Goal: Task Accomplishment & Management: Complete application form

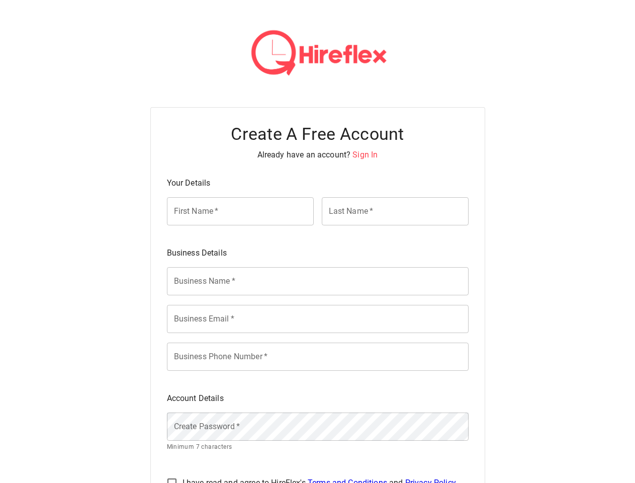
click at [317, 241] on div "Business Details" at bounding box center [314, 249] width 310 height 20
click at [364, 154] on span "Sign In" at bounding box center [364, 155] width 25 height 10
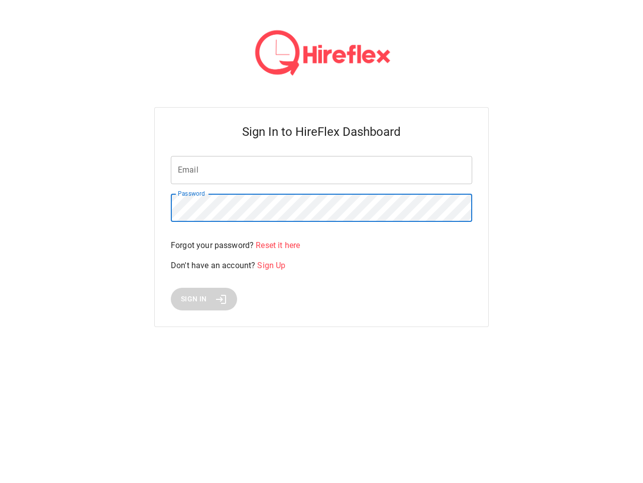
click at [318, 281] on div "Email Email Password Password Forgot your password? Reset it here Don't have an…" at bounding box center [322, 233] width 302 height 154
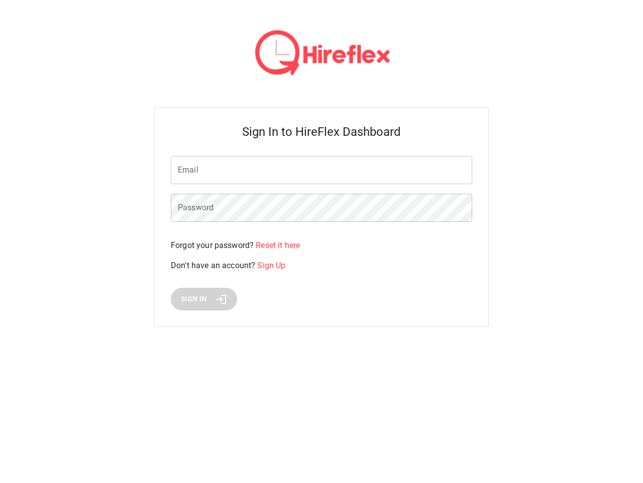
click at [318, 319] on div "Sign In to HireFlex Dashboard Email Email Password Password Forgot your passwor…" at bounding box center [321, 217] width 335 height 220
click at [318, 351] on html "Sign In to HireFlex Dashboard Email Email Password Password Forgot your passwor…" at bounding box center [321, 175] width 643 height 351
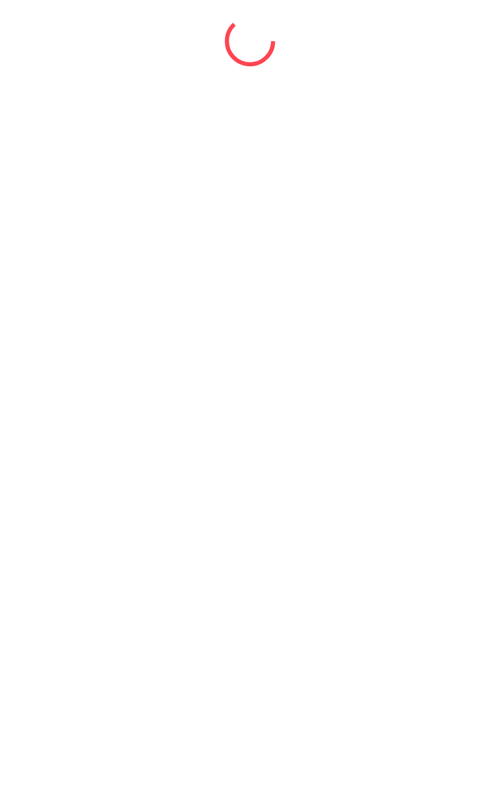
select select "*"
select select "****"
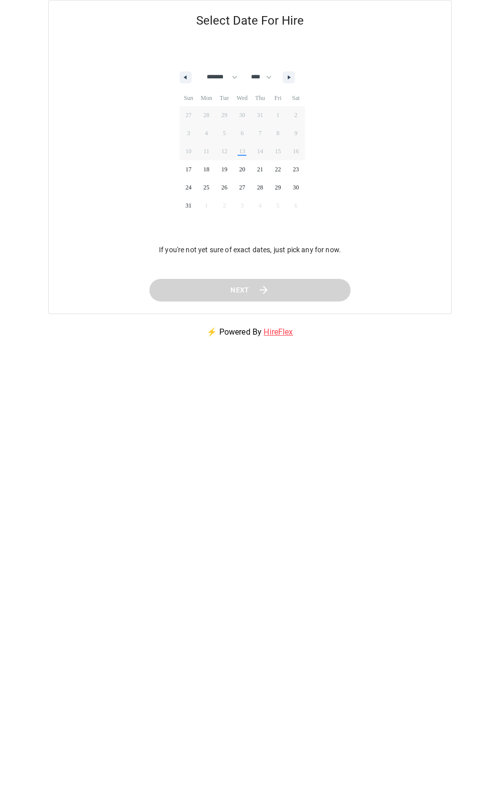
click at [250, 175] on span "20" at bounding box center [242, 169] width 18 height 13
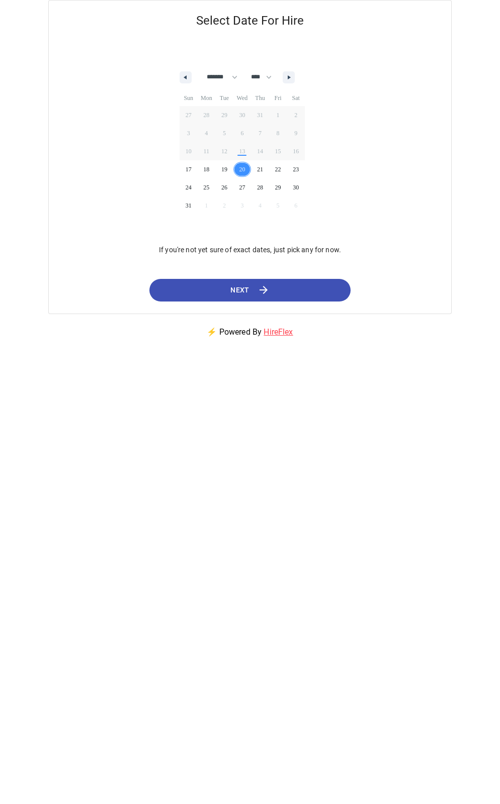
click at [185, 77] on icon "button" at bounding box center [183, 77] width 5 height 4
click at [293, 77] on icon "button" at bounding box center [290, 77] width 5 height 4
select select "*"
